Goal: Contribute content: Contribute content

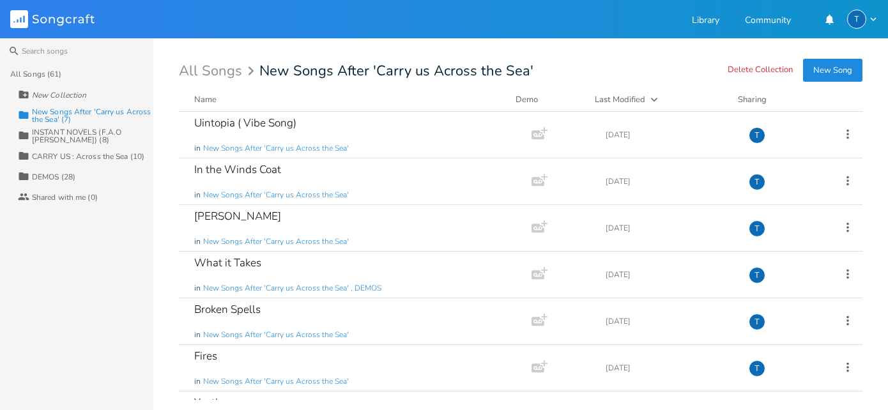
click at [846, 70] on button "New Song" at bounding box center [832, 70] width 59 height 23
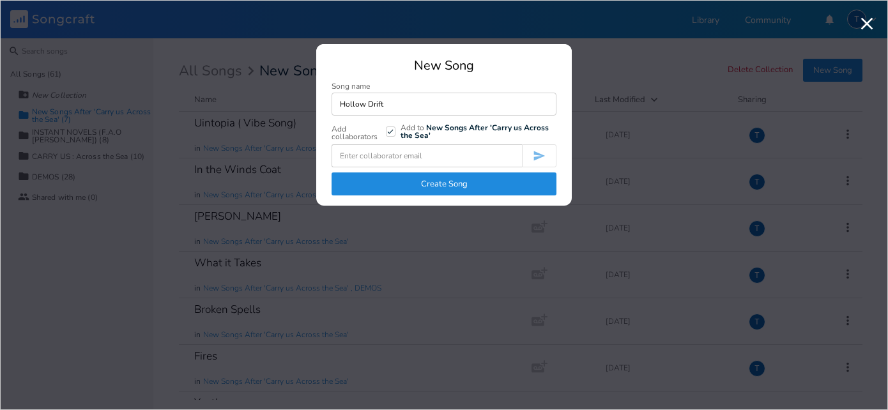
type input "Hollow Drift"
click at [470, 181] on button "Create Song" at bounding box center [444, 184] width 225 height 23
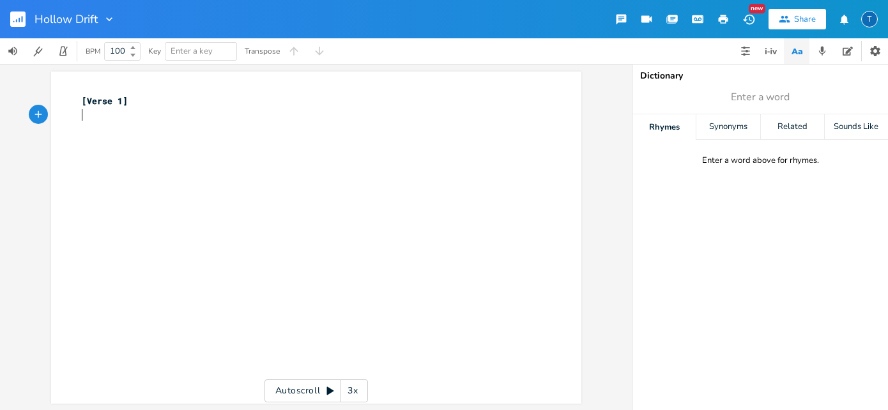
click at [249, 117] on pre "​" at bounding box center [309, 114] width 461 height 13
type textarea "Capo 3"
type textarea "g"
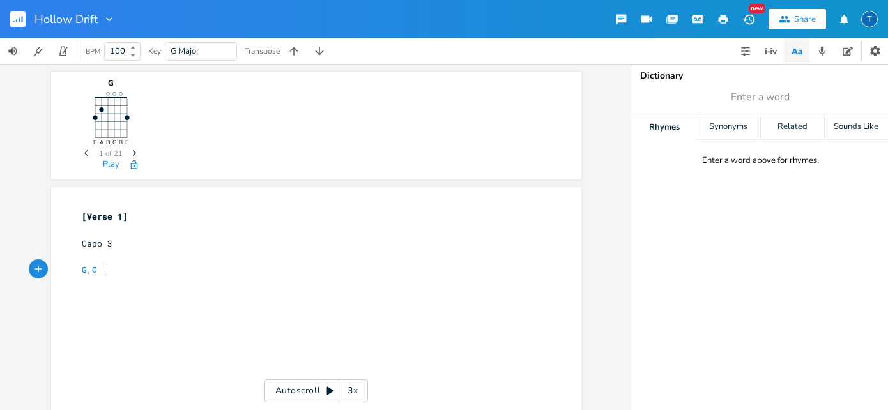
type textarea "G , C"
type textarea "G, C"
type textarea "Verse"
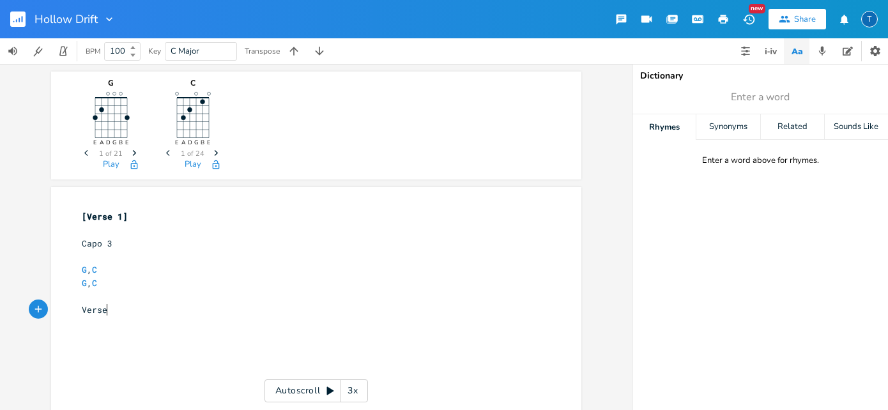
scroll to position [0, 24]
type textarea "g"
type textarea "G G/F C"
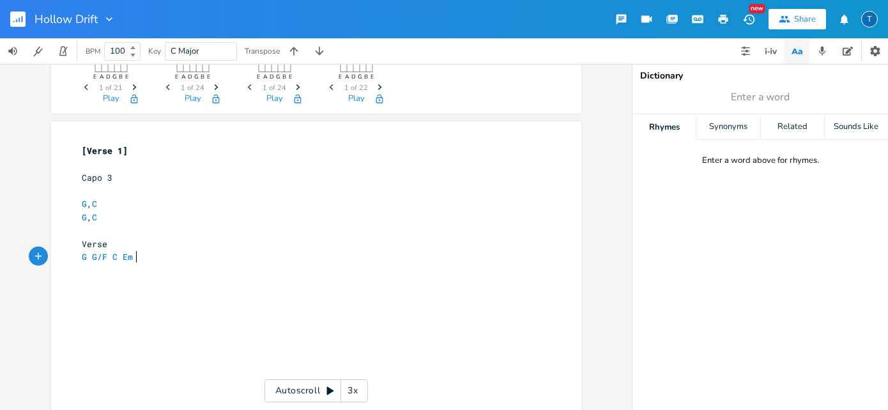
scroll to position [0, 14]
type textarea "Em d"
type textarea "D,"
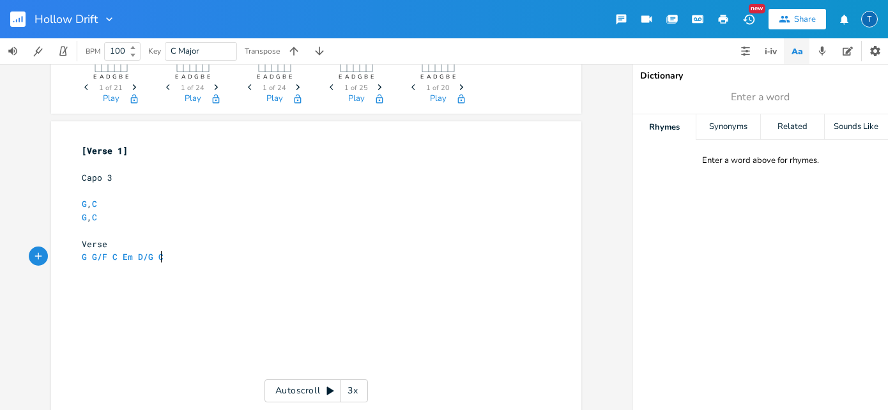
type textarea "/G C"
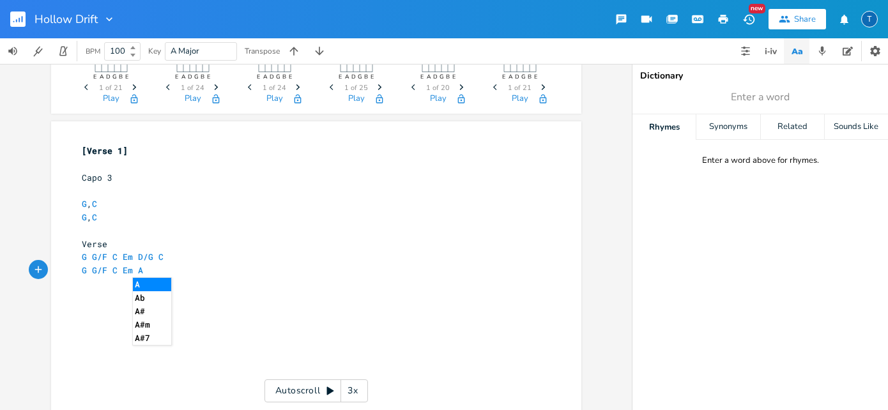
scroll to position [0, 54]
type textarea "G G/F C Em A C"
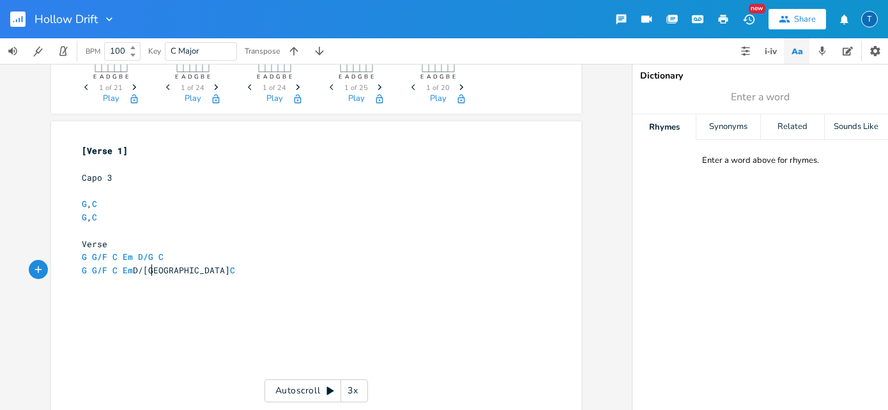
type textarea "D/G"
click at [213, 275] on pre "G G/F C Em D/G A C" at bounding box center [309, 270] width 461 height 13
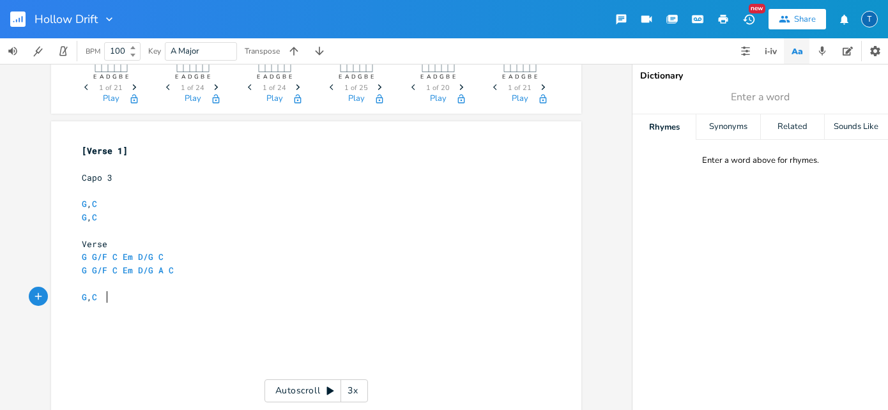
type textarea "G , C"
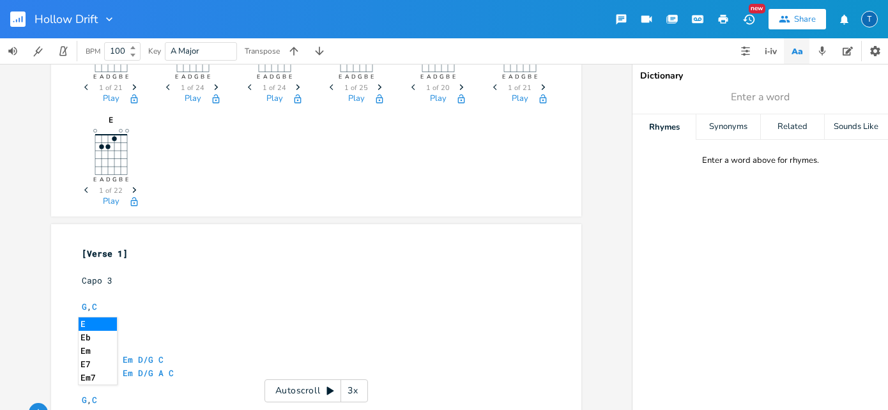
scroll to position [0, 12]
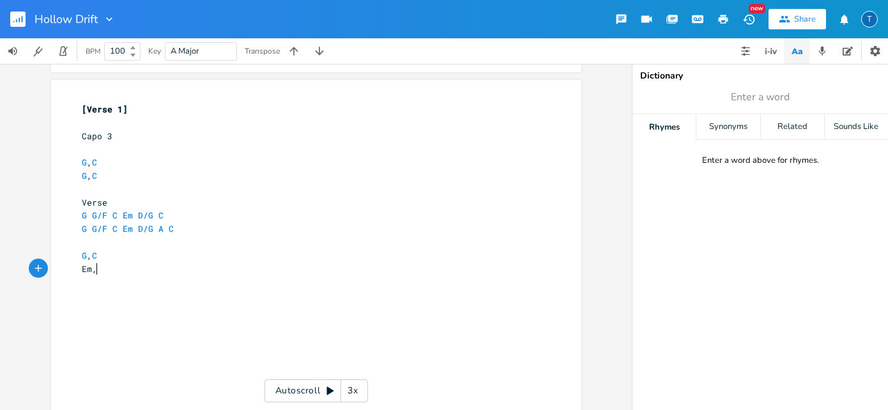
type textarea "Em,"
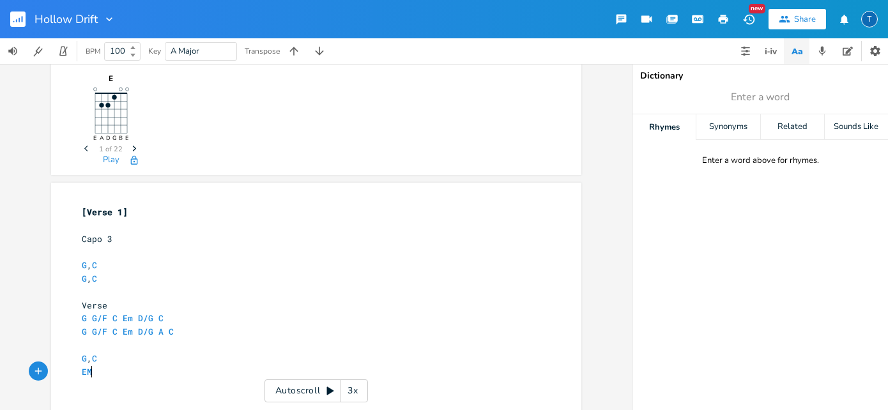
scroll to position [0, 8]
type textarea "M,"
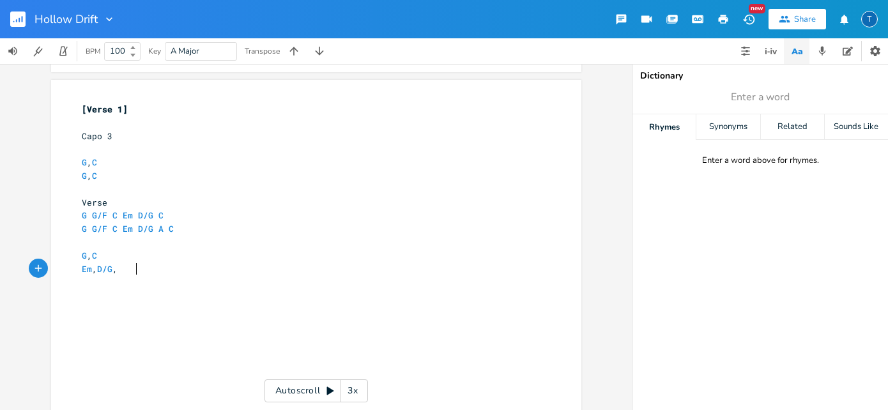
scroll to position [0, 35]
type textarea "m , D/G , C"
type textarea "G"
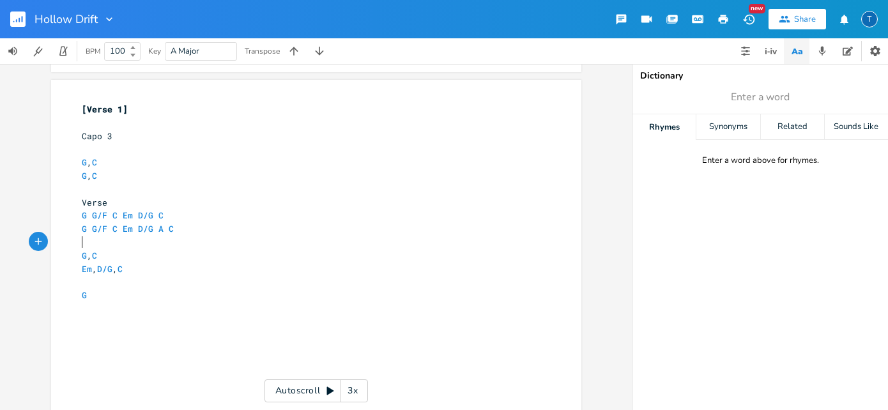
click at [96, 241] on pre "​" at bounding box center [309, 242] width 461 height 13
type textarea "Chorus"
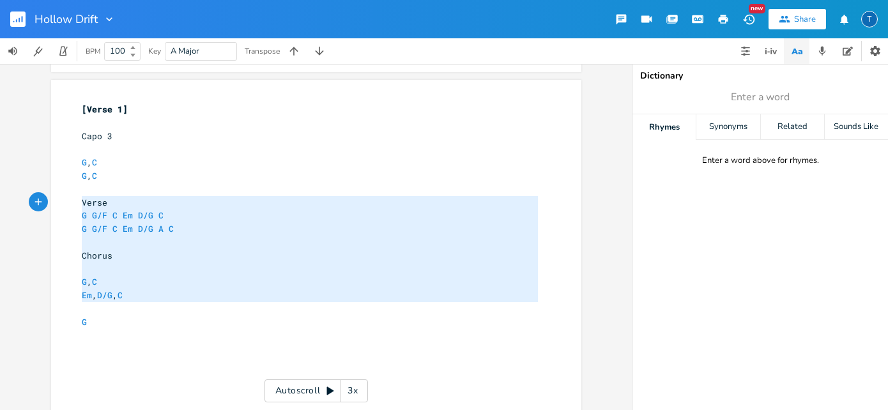
drag, startPoint x: 166, startPoint y: 307, endPoint x: 73, endPoint y: 204, distance: 138.5
click at [73, 204] on div "Verse G G/F C Em D/G C G G/F C Em D/G A C Chorus G , C Em , D/G , C x [Verse 1]…" at bounding box center [316, 246] width 530 height 332
type textarea "​Verse G G/F C Em D/G C G G/F C Em D/G A C Chorus G , C Em , D/G , C"
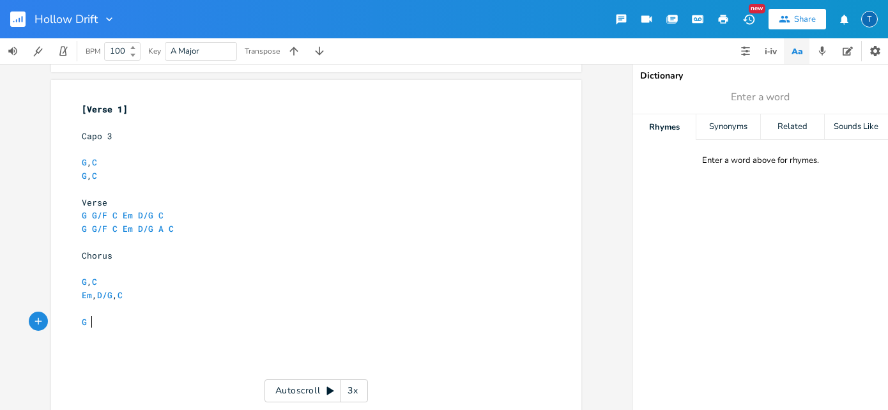
click at [91, 321] on pre "G" at bounding box center [309, 322] width 461 height 13
type textarea "​"
paste textarea
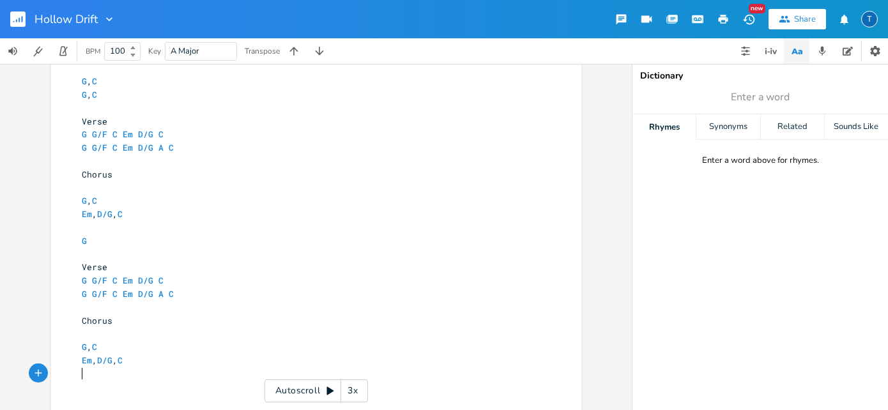
scroll to position [73, 0]
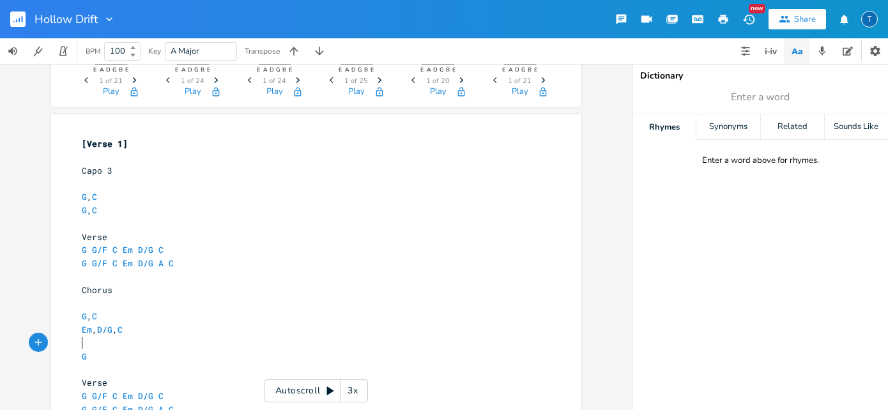
click at [86, 343] on pre "​" at bounding box center [309, 343] width 461 height 13
type textarea "VE"
type textarea "erse"
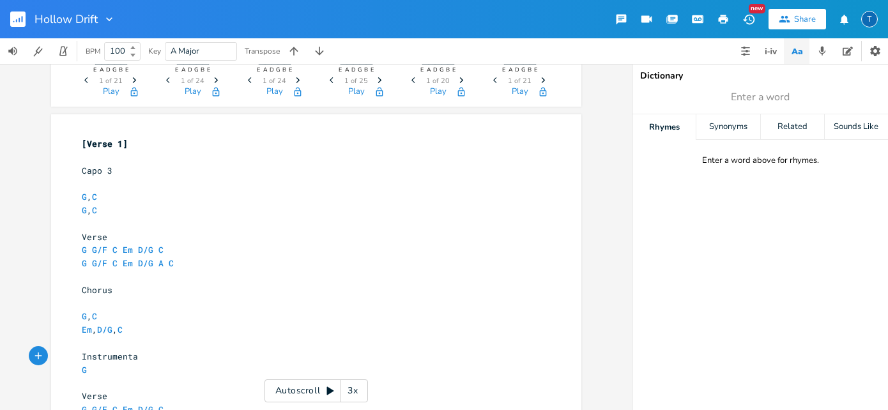
type textarea "Instrumental"
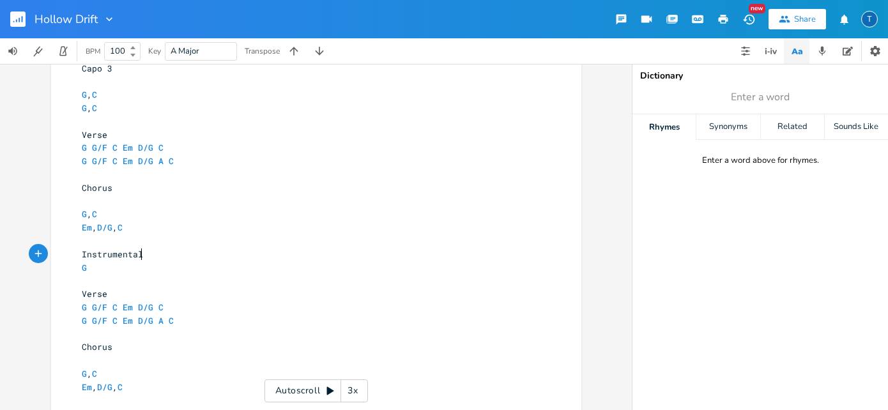
scroll to position [224, 0]
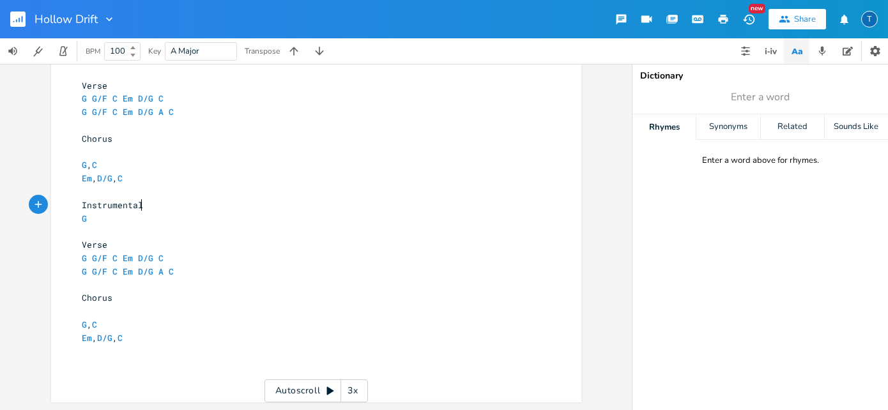
click at [152, 335] on pre "Em , D/G , C" at bounding box center [309, 338] width 461 height 13
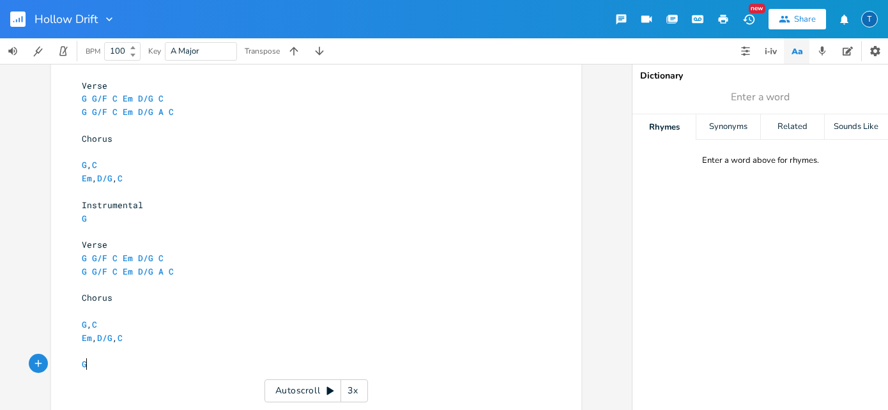
scroll to position [0, 6]
type textarea "G"
type textarea "Instrumental"
drag, startPoint x: 162, startPoint y: 206, endPoint x: 74, endPoint y: 201, distance: 88.3
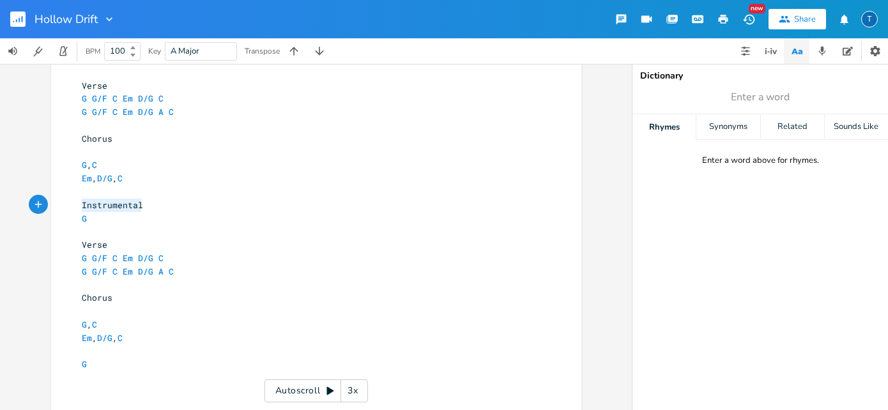
click at [74, 201] on div "Instrumental x [Verse 1] ​ 2 Capo 3 ​ G , C G , C ​ 1 Verse G G/F C Em D/G C G …" at bounding box center [316, 209] width 530 height 493
click at [81, 350] on pre "​" at bounding box center [309, 351] width 461 height 13
click at [139, 381] on pre "G" at bounding box center [309, 377] width 461 height 13
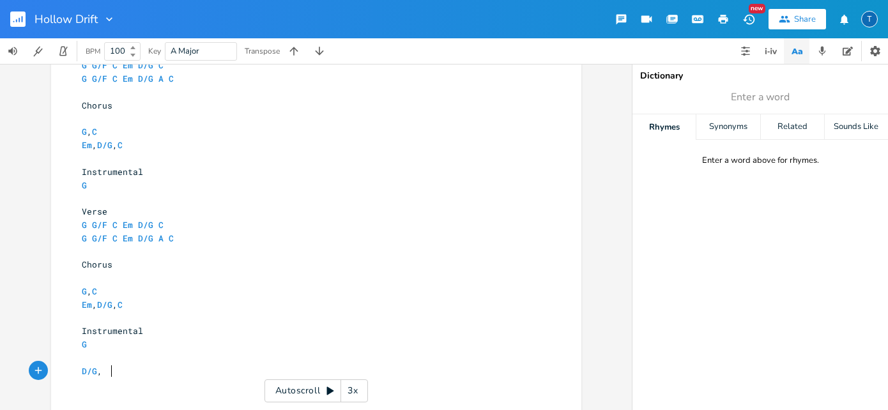
scroll to position [0, 20]
type textarea "D/G , C"
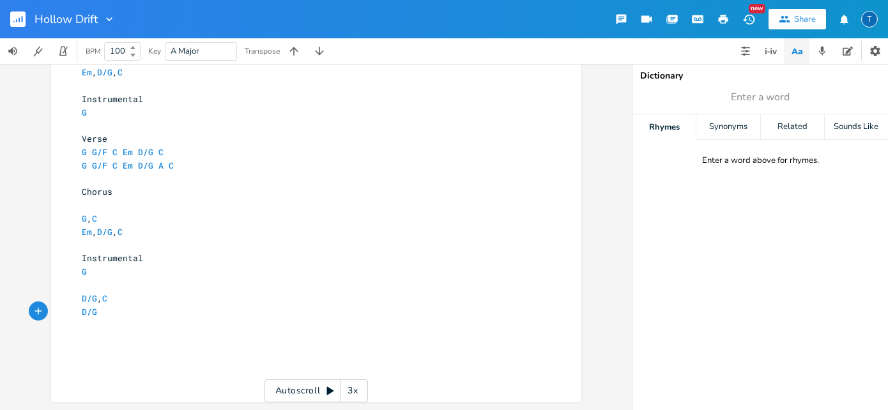
scroll to position [258, 0]
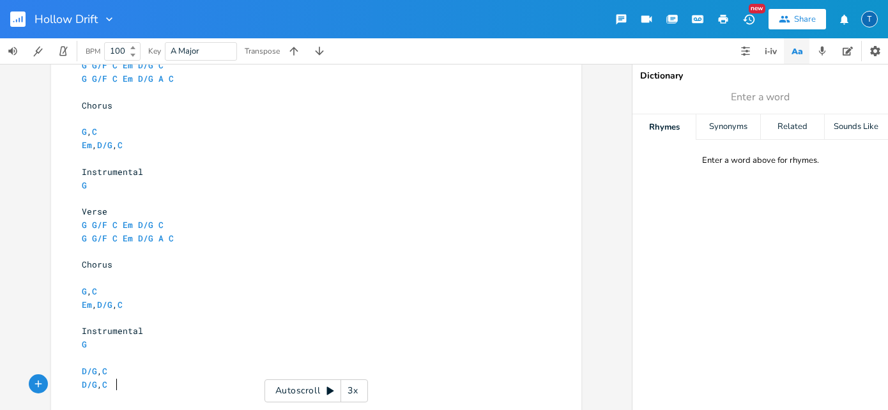
type textarea "D/G , C"
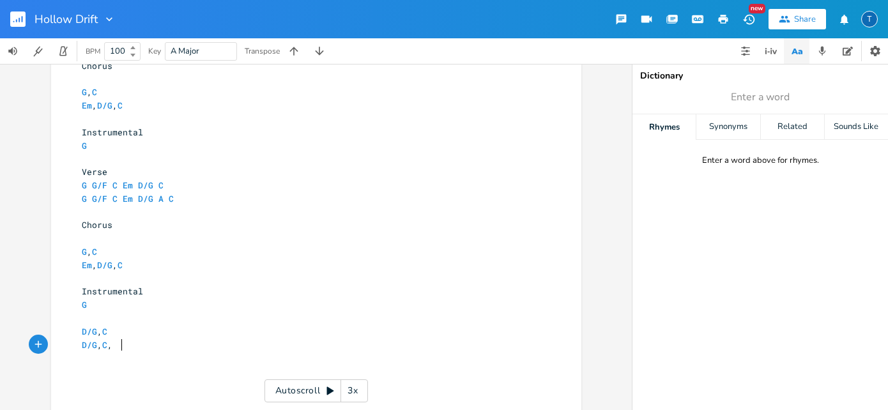
type textarea ","
type textarea "HOLD C,"
type textarea ",E"
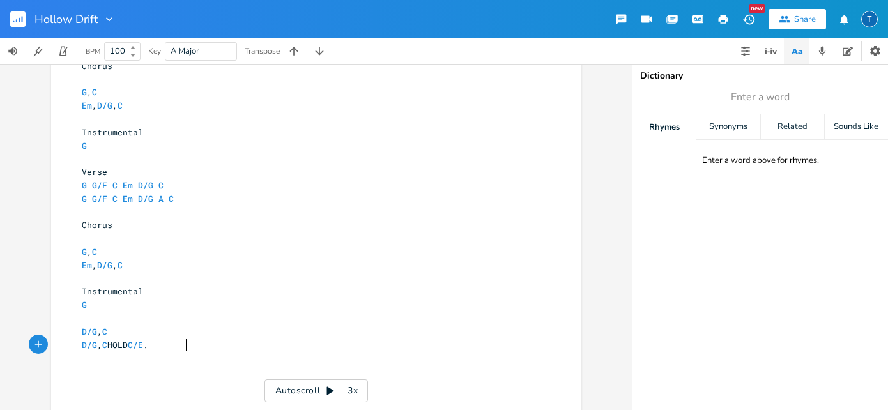
scroll to position [0, 20]
type textarea "/E . A"
type textarea "G"
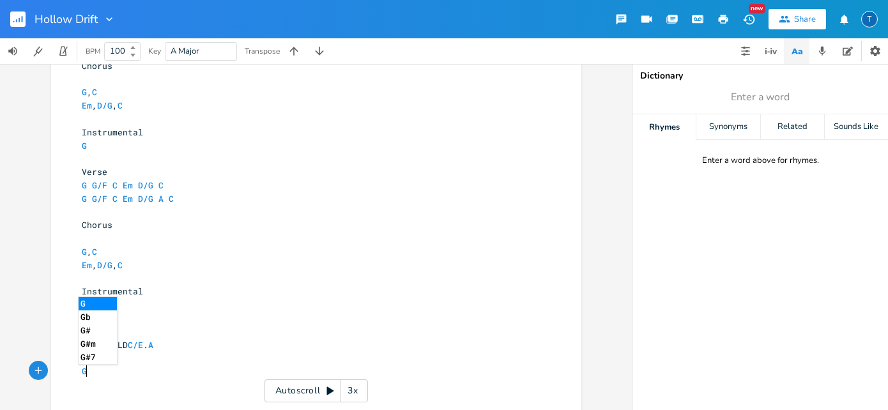
click at [373, 268] on pre "Em , D/G , C" at bounding box center [309, 265] width 461 height 13
click at [107, 367] on pre "G" at bounding box center [309, 371] width 461 height 13
type textarea ",, C"
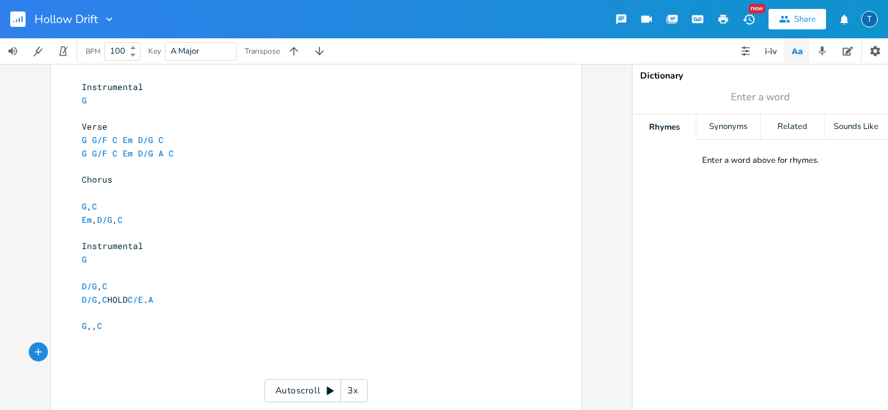
scroll to position [459, 0]
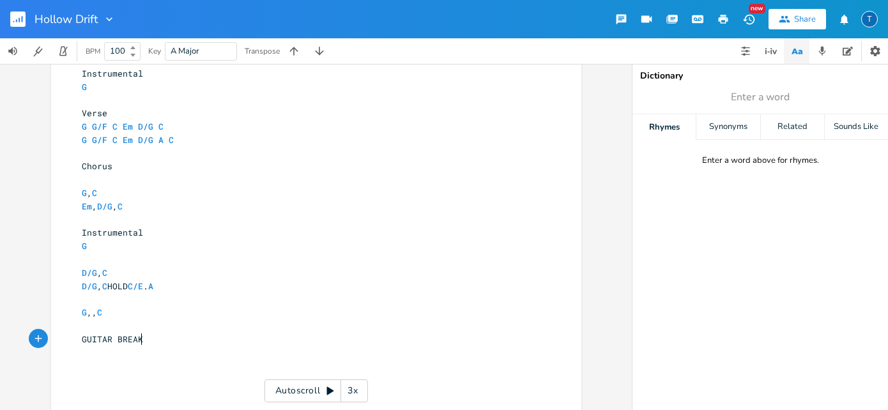
type textarea "GUITAR BREAK"
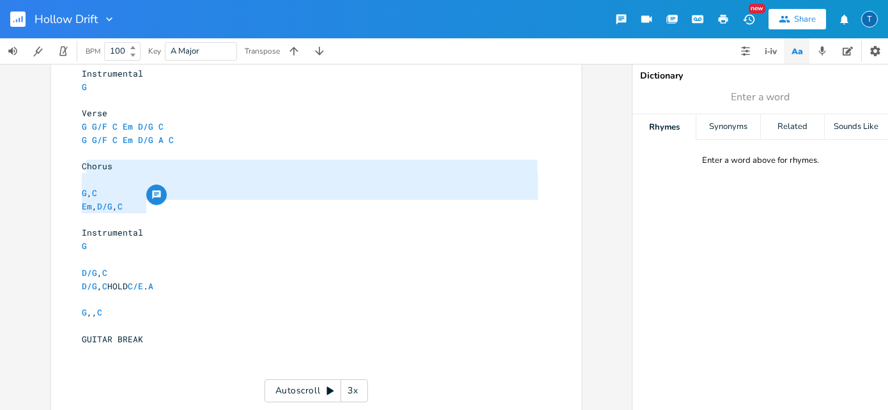
type textarea "Chorus G , C Em , D/G , C"
drag, startPoint x: 181, startPoint y: 210, endPoint x: 77, endPoint y: 167, distance: 112.3
click at [79, 167] on div "[Verse 1] ​ 2 Capo 3 ​ G , C G , C ​ 1 Verse G G/F C Em D/G C G G/F C Em D/G A …" at bounding box center [309, 146] width 461 height 585
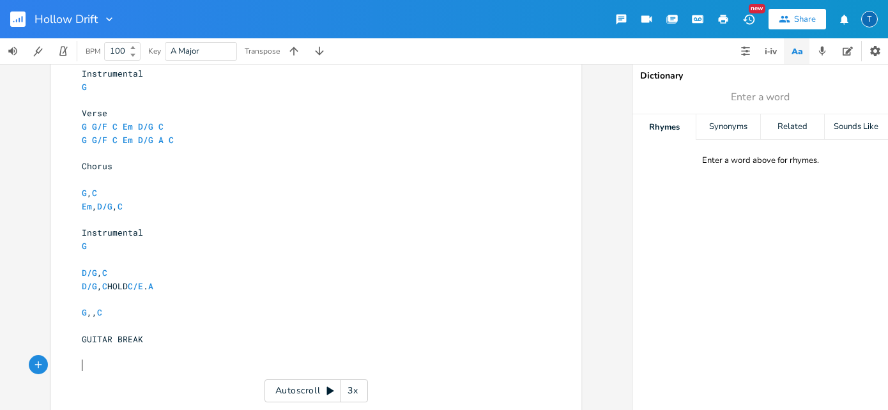
click at [130, 367] on pre "​" at bounding box center [309, 365] width 461 height 13
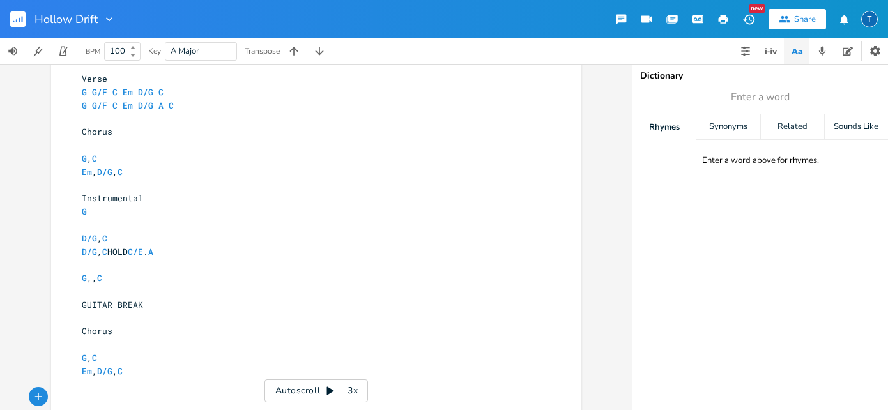
scroll to position [0, 6]
type textarea "G, C"
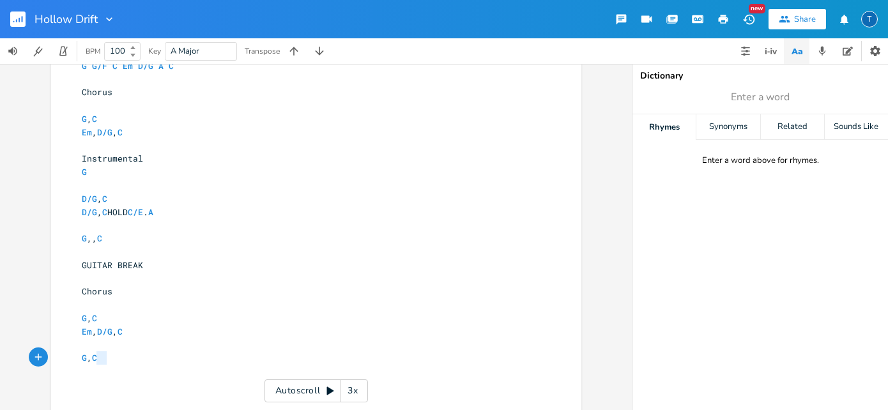
type textarea "G, C"
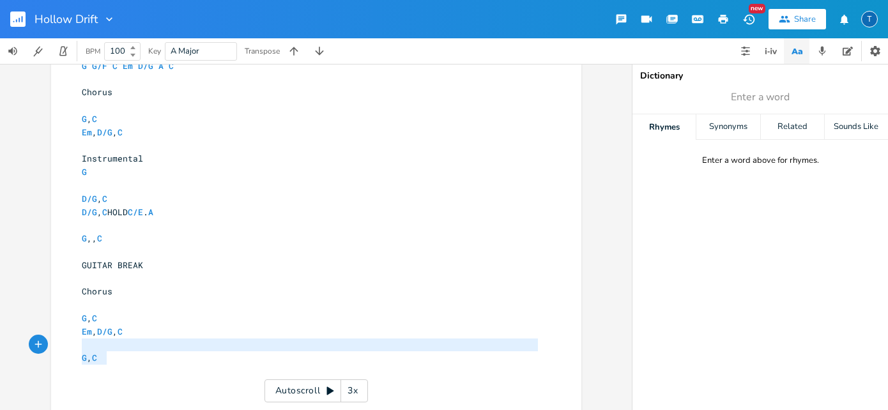
drag, startPoint x: 104, startPoint y: 353, endPoint x: 76, endPoint y: 352, distance: 27.5
click at [79, 352] on pre "G , C" at bounding box center [309, 358] width 461 height 13
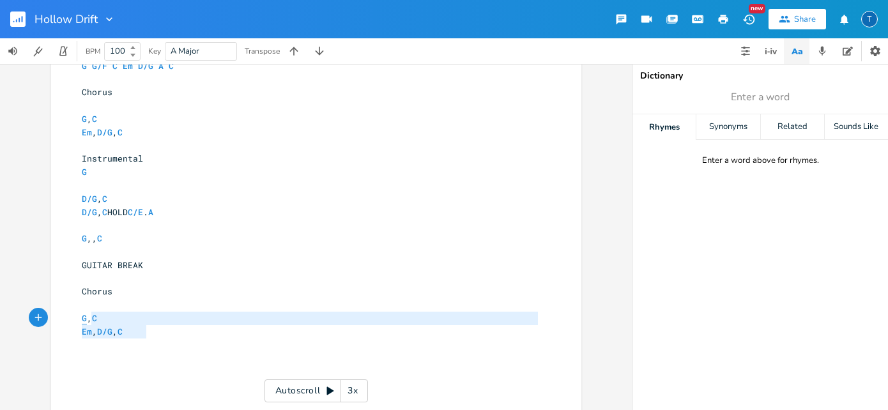
type textarea "G , C Em , D/G , C"
drag, startPoint x: 173, startPoint y: 335, endPoint x: 77, endPoint y: 318, distance: 98.0
click at [79, 318] on div "[Verse 1] ​ 2 Capo 3 ​ G , C G , C ​ 1 Verse G G/F C Em D/G C G G/F C Em D/G A …" at bounding box center [309, 105] width 461 height 651
click at [214, 335] on pre "Em , D/G , C" at bounding box center [309, 331] width 461 height 13
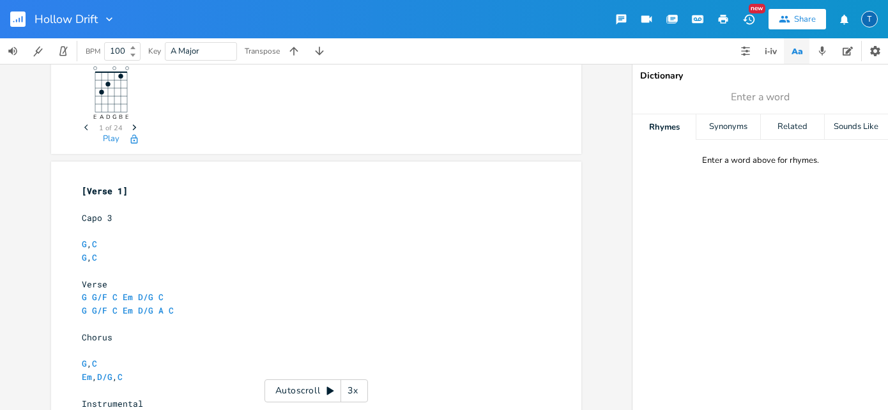
scroll to position [141, 0]
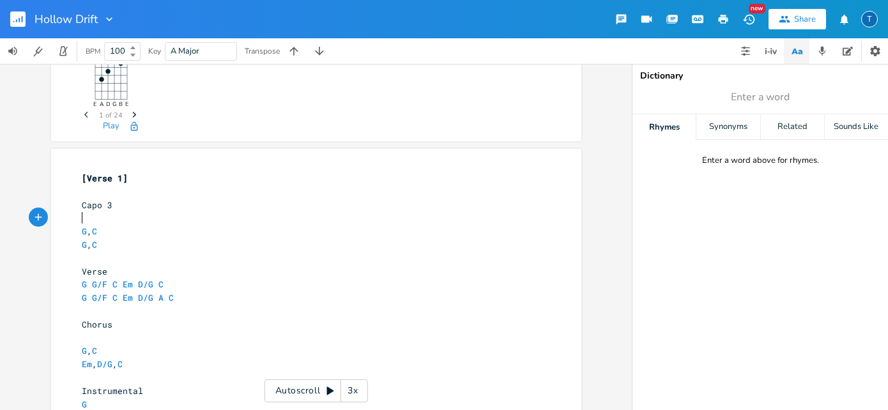
click at [123, 219] on pre "​" at bounding box center [309, 218] width 461 height 13
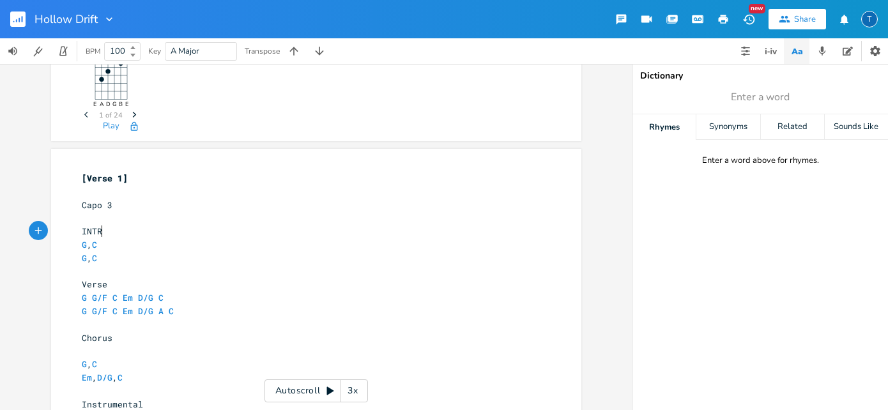
type textarea "INTRI"
type textarea "0"
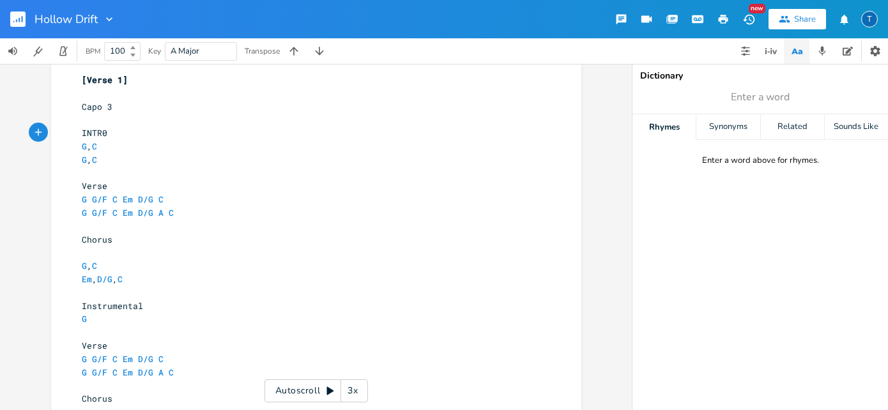
scroll to position [249, 0]
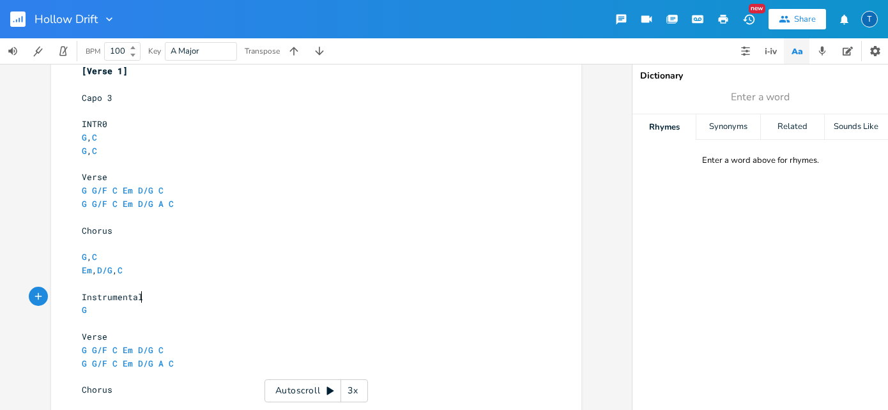
click at [140, 296] on pre "Instrumental" at bounding box center [309, 297] width 461 height 13
type textarea "(SG"
type textarea "HORT)"
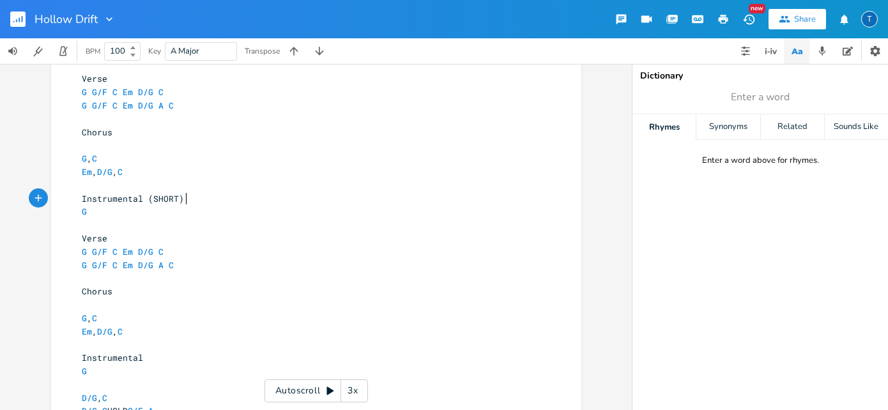
scroll to position [369, 0]
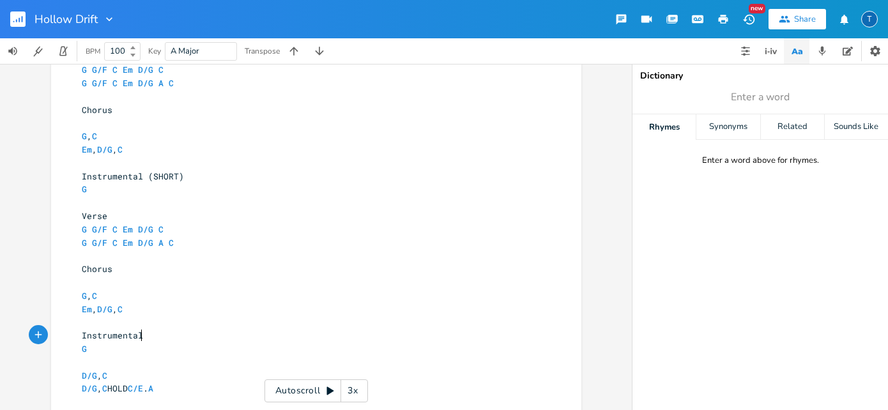
click at [175, 337] on pre "Instrumental" at bounding box center [309, 335] width 461 height 13
type textarea "(SHORT)"
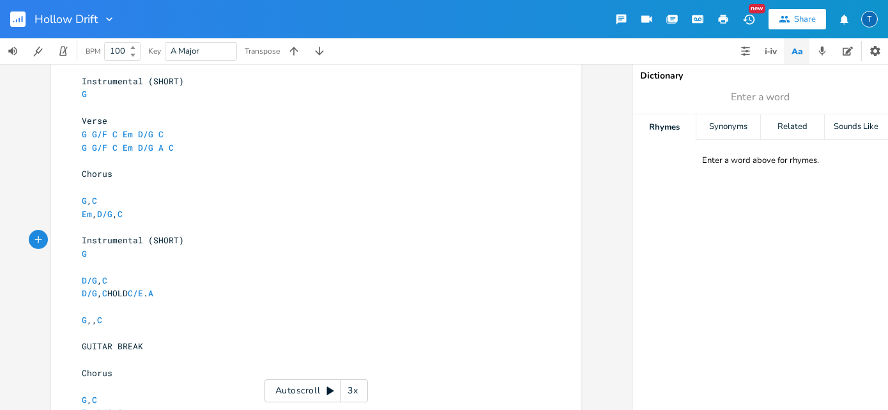
scroll to position [472, 0]
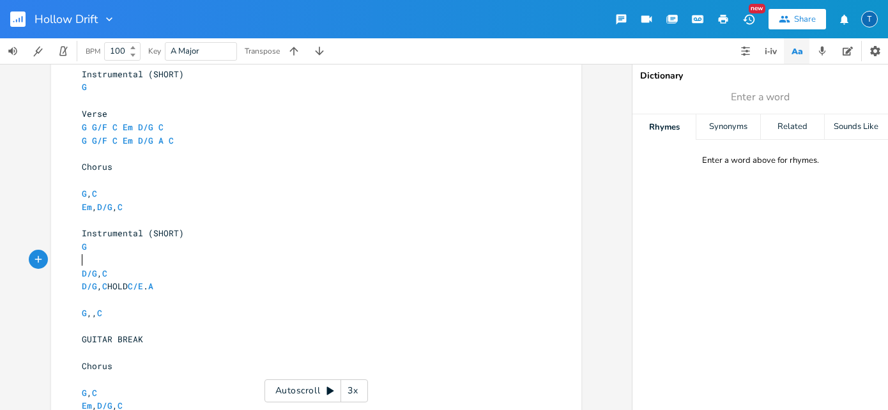
click at [114, 256] on pre "​" at bounding box center [309, 260] width 461 height 13
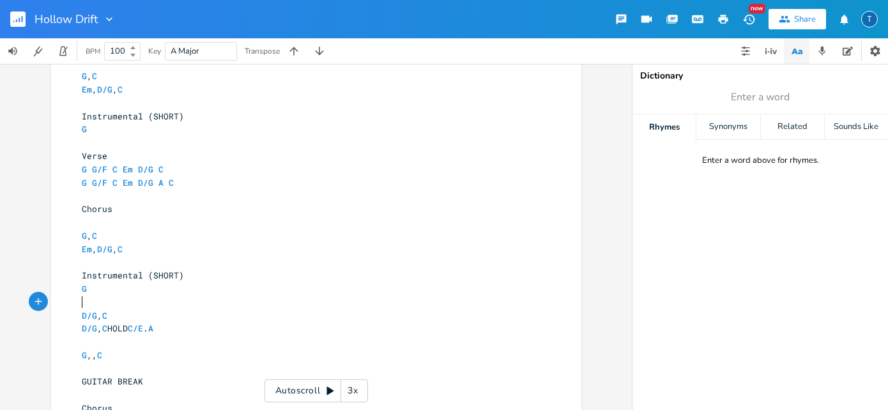
scroll to position [633, 0]
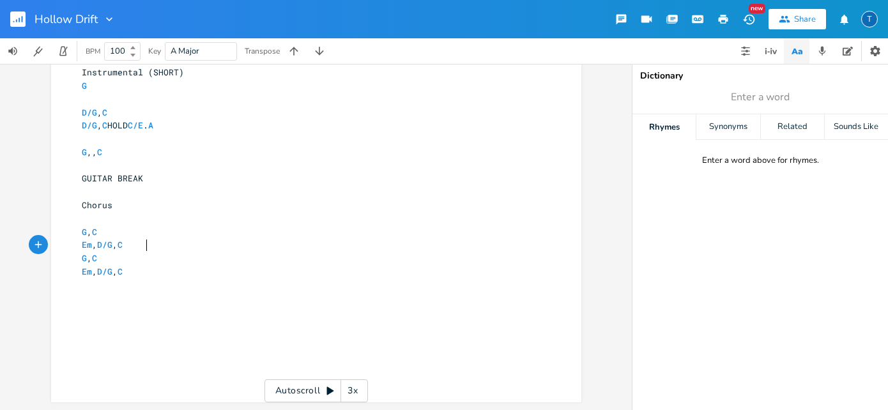
click at [184, 239] on pre "Em , D/G , C" at bounding box center [309, 244] width 461 height 13
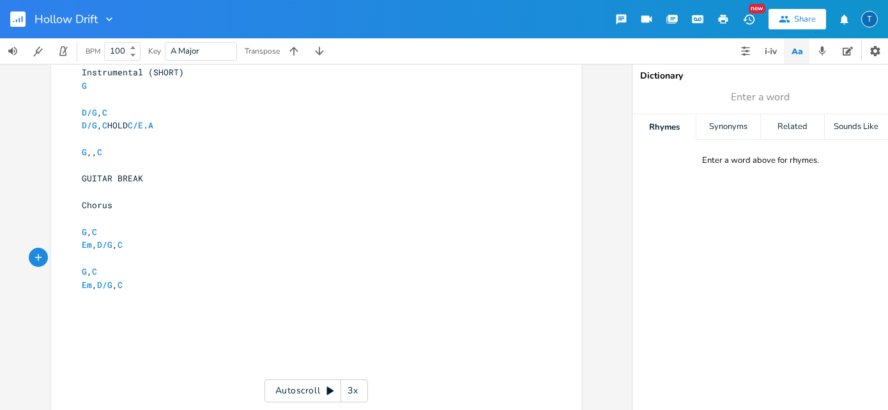
click at [190, 287] on pre "Em , D/G , C" at bounding box center [309, 285] width 461 height 13
type textarea "G, C"
type textarea "Em , D/G , C"
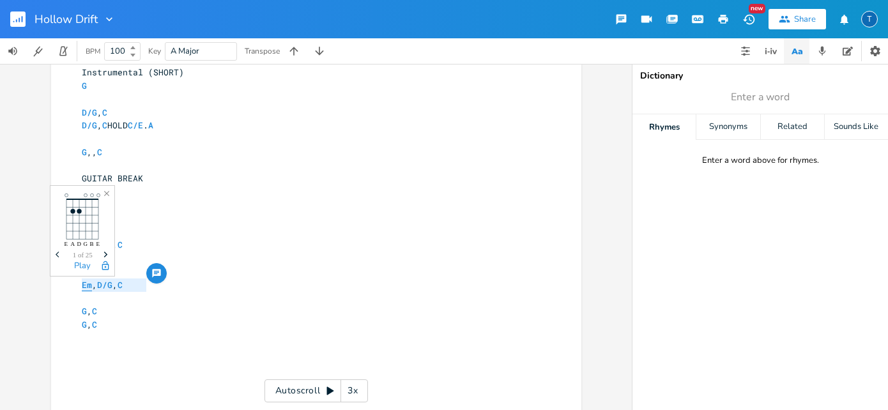
drag, startPoint x: 168, startPoint y: 289, endPoint x: 79, endPoint y: 282, distance: 89.7
click at [79, 283] on pre "Em , D/G , C" at bounding box center [309, 285] width 461 height 13
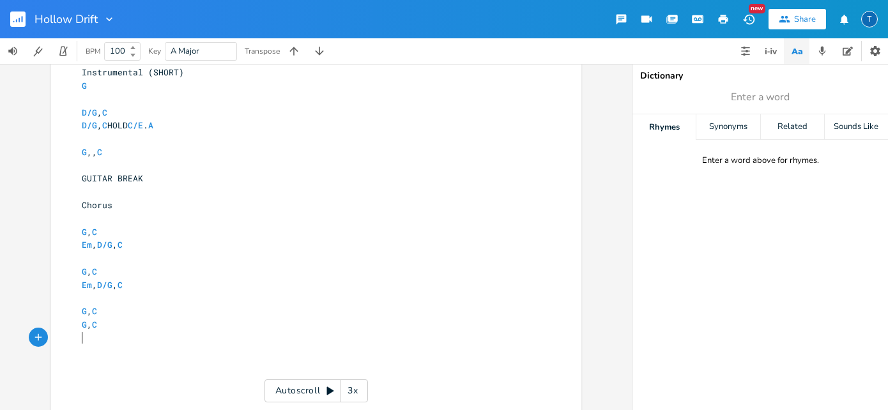
click at [114, 335] on pre "​" at bounding box center [309, 338] width 461 height 13
click at [258, 285] on pre "Em , D/G , C" at bounding box center [309, 285] width 461 height 13
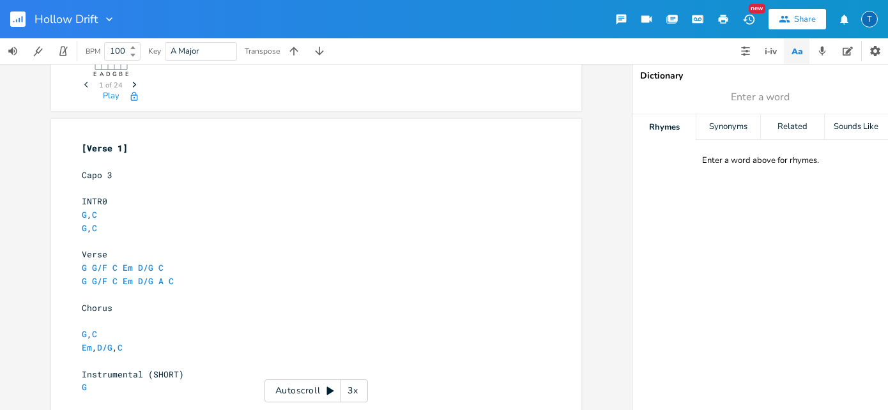
scroll to position [205, 0]
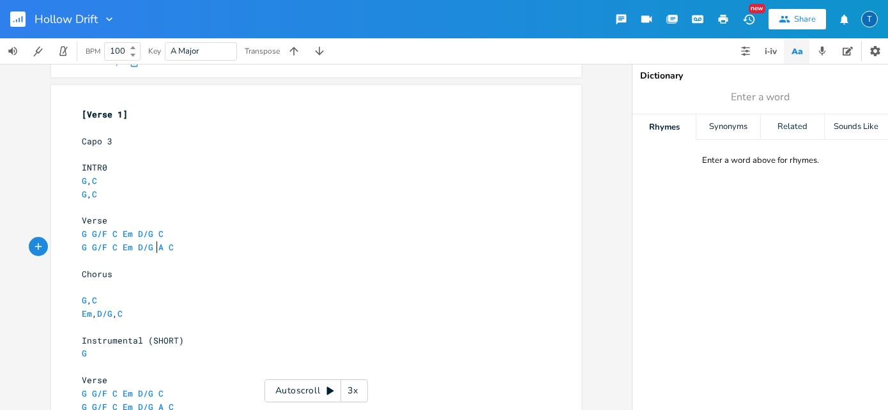
click at [150, 245] on span "G G/F C Em D/G A C" at bounding box center [130, 248] width 97 height 12
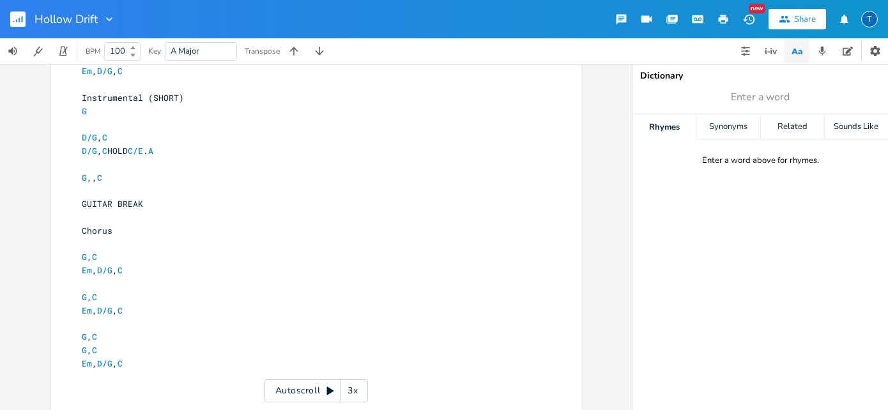
scroll to position [626, 0]
